Goal: Information Seeking & Learning: Learn about a topic

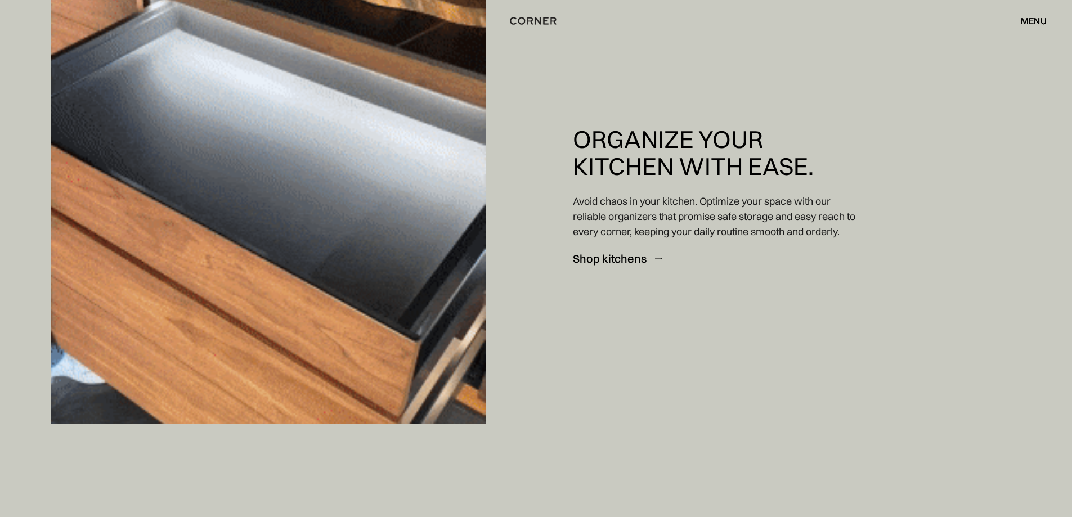
scroll to position [3378, 0]
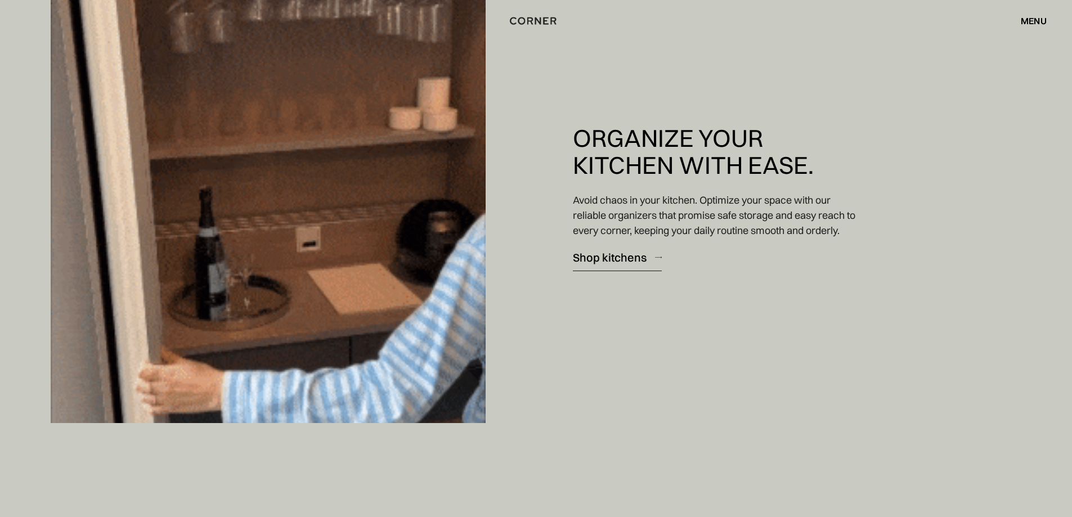
click at [625, 259] on div "Shop kitchens" at bounding box center [610, 257] width 74 height 15
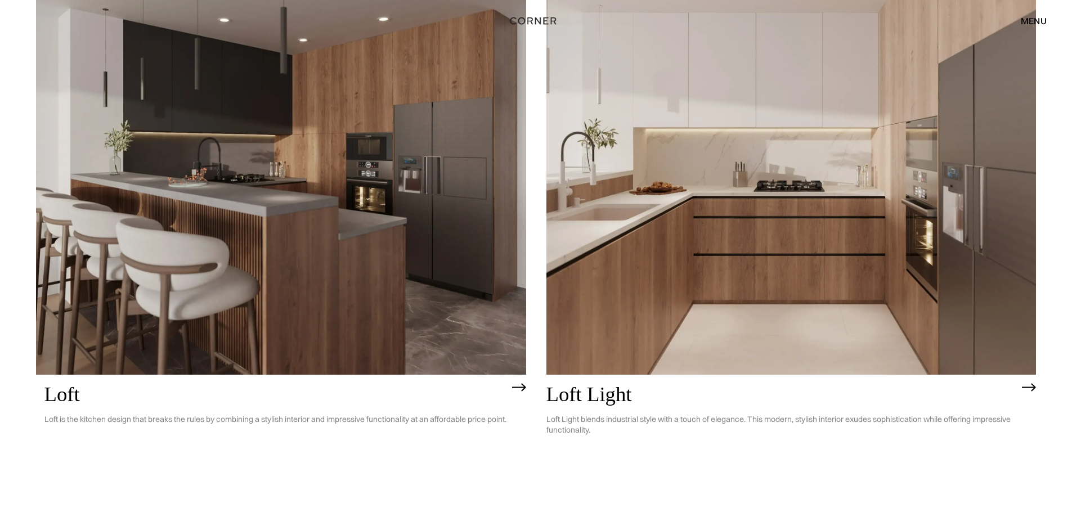
scroll to position [3483, 0]
click at [965, 239] on img at bounding box center [792, 179] width 490 height 392
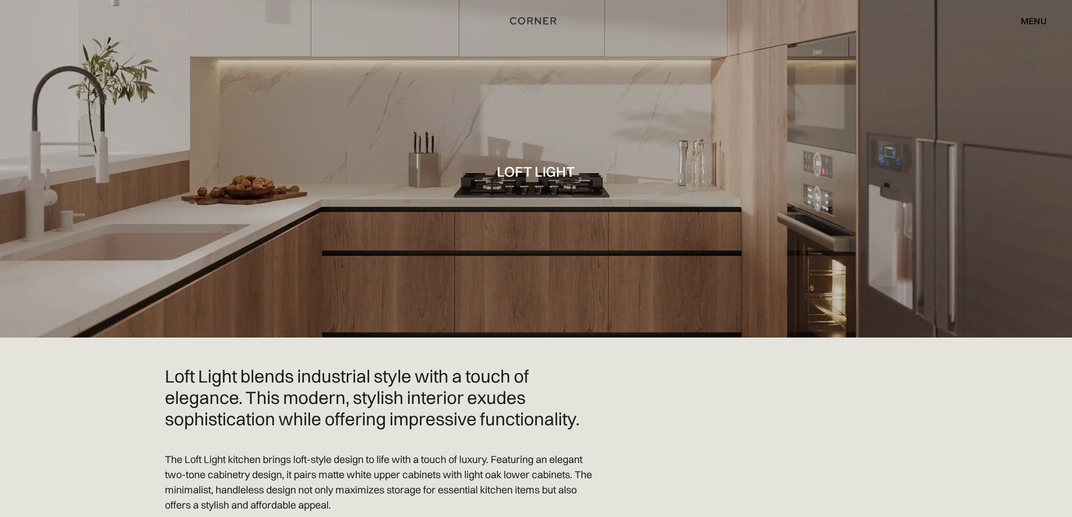
click at [923, 246] on div at bounding box center [536, 169] width 1072 height 338
click at [1037, 23] on div "menu" at bounding box center [1034, 20] width 26 height 9
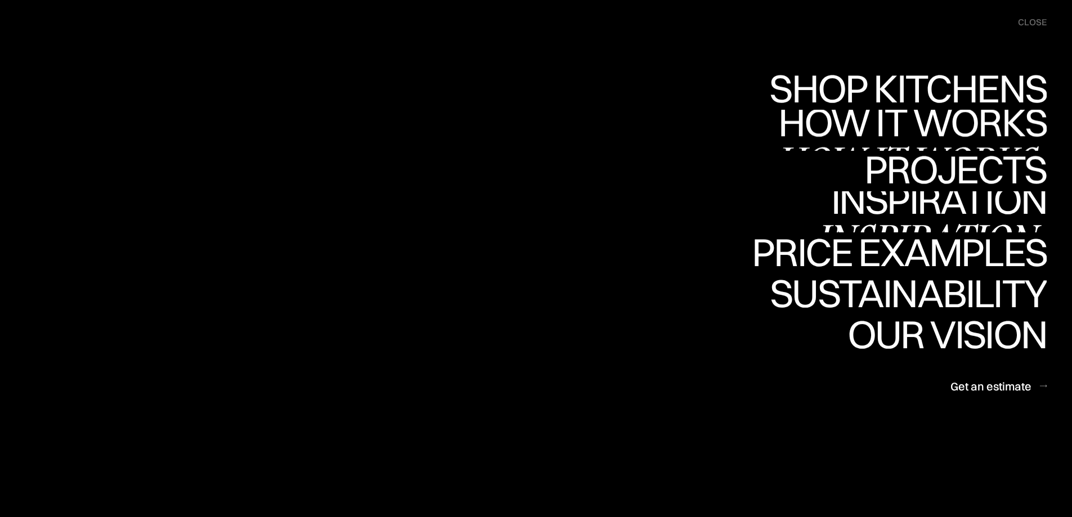
click at [946, 209] on link "Inspiration Inspiration" at bounding box center [931, 211] width 231 height 41
